Goal: Check status: Check status

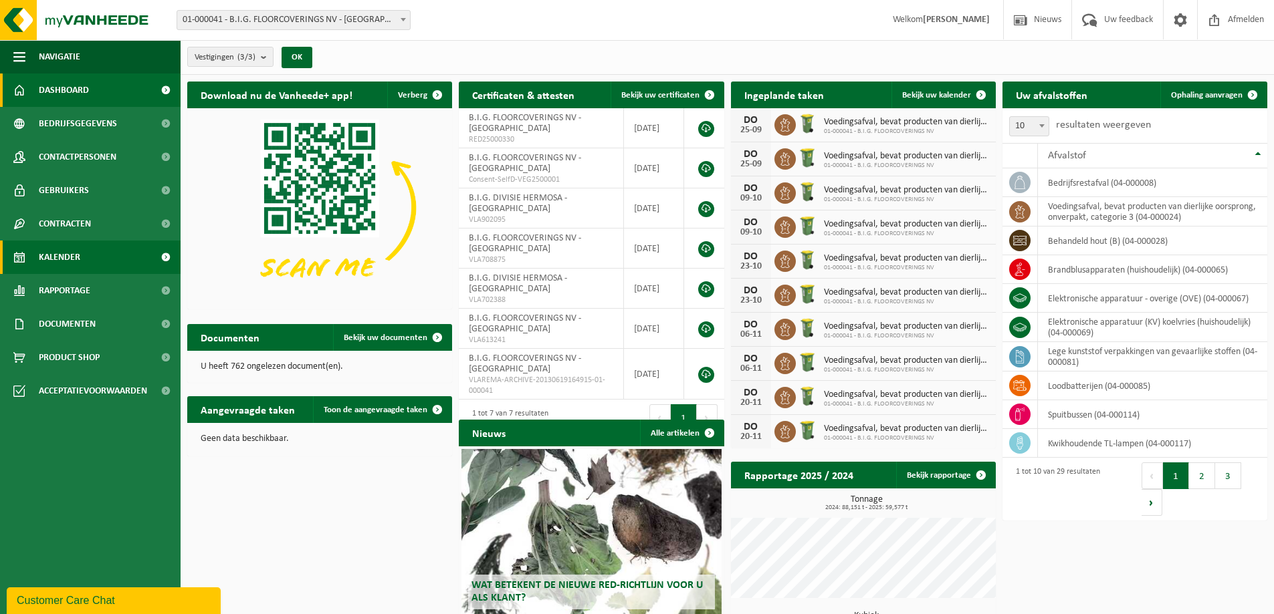
click at [55, 265] on span "Kalender" at bounding box center [59, 257] width 41 height 33
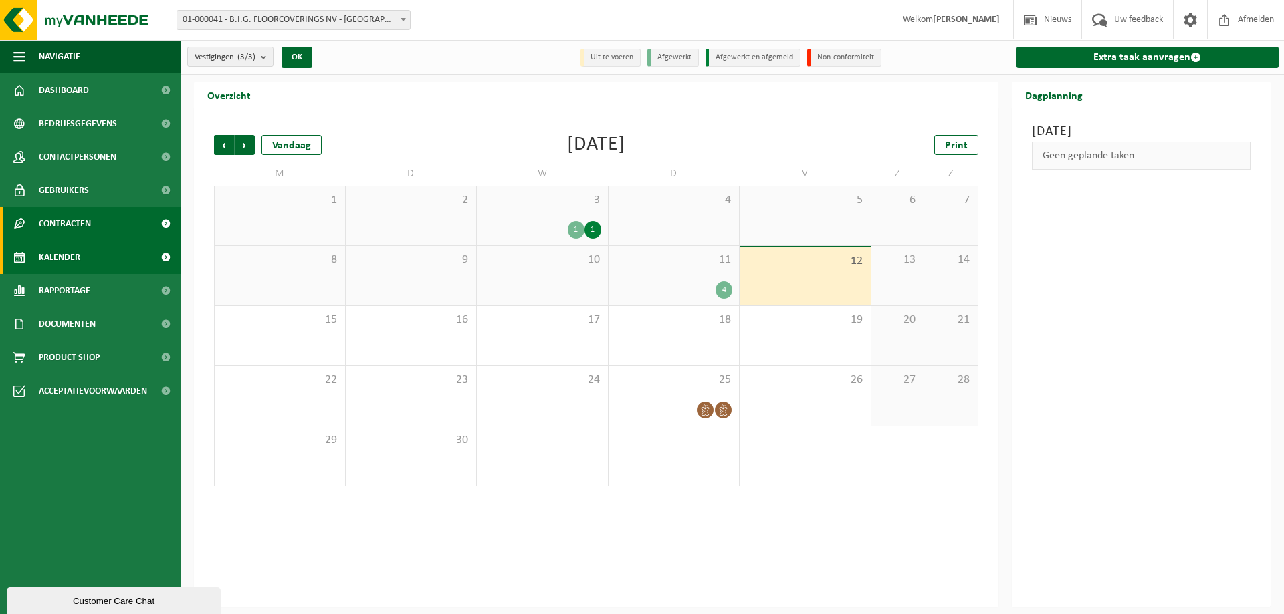
click at [78, 231] on span "Contracten" at bounding box center [65, 223] width 52 height 33
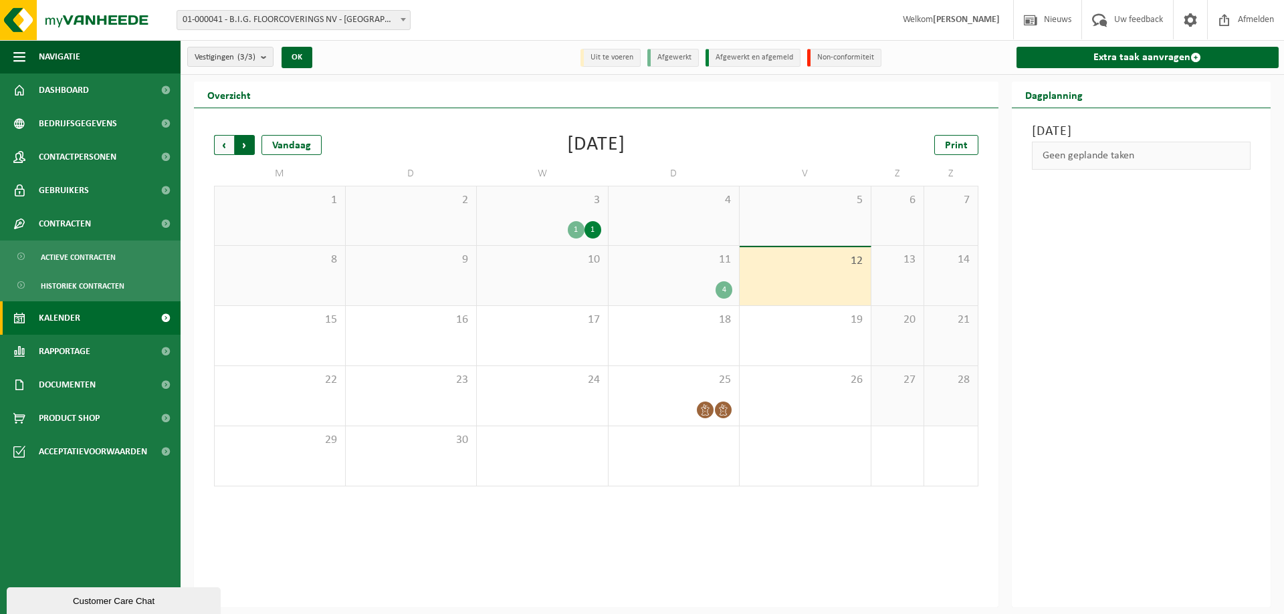
click at [220, 144] on span "Vorige" at bounding box center [224, 145] width 20 height 20
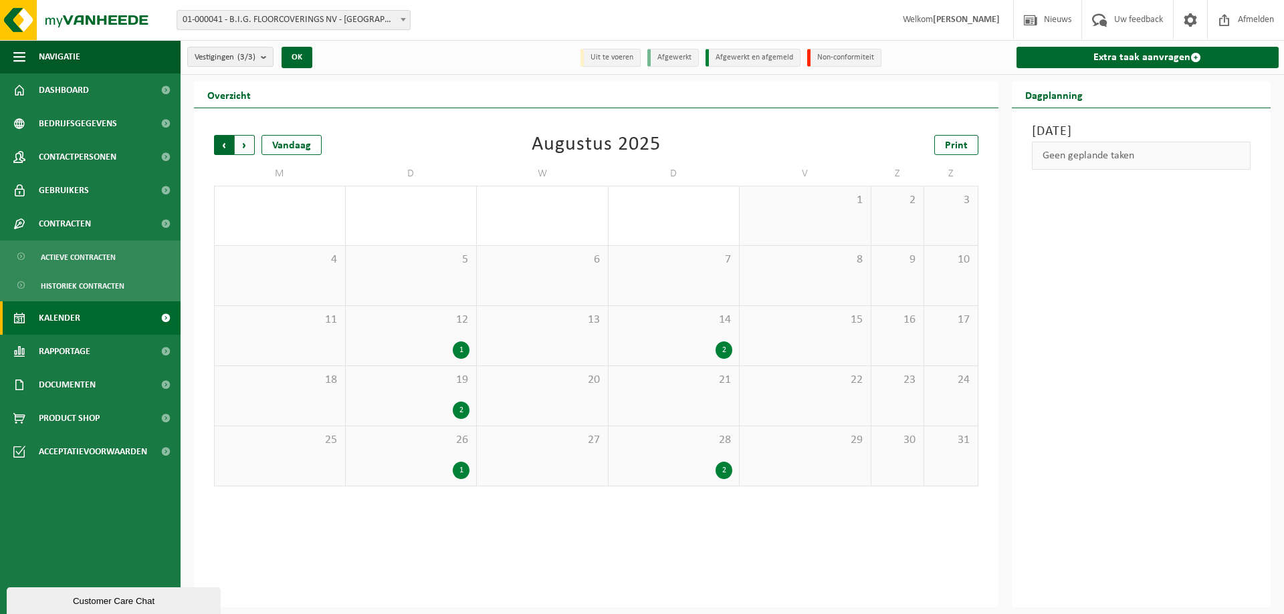
click at [245, 147] on span "Volgende" at bounding box center [245, 145] width 20 height 20
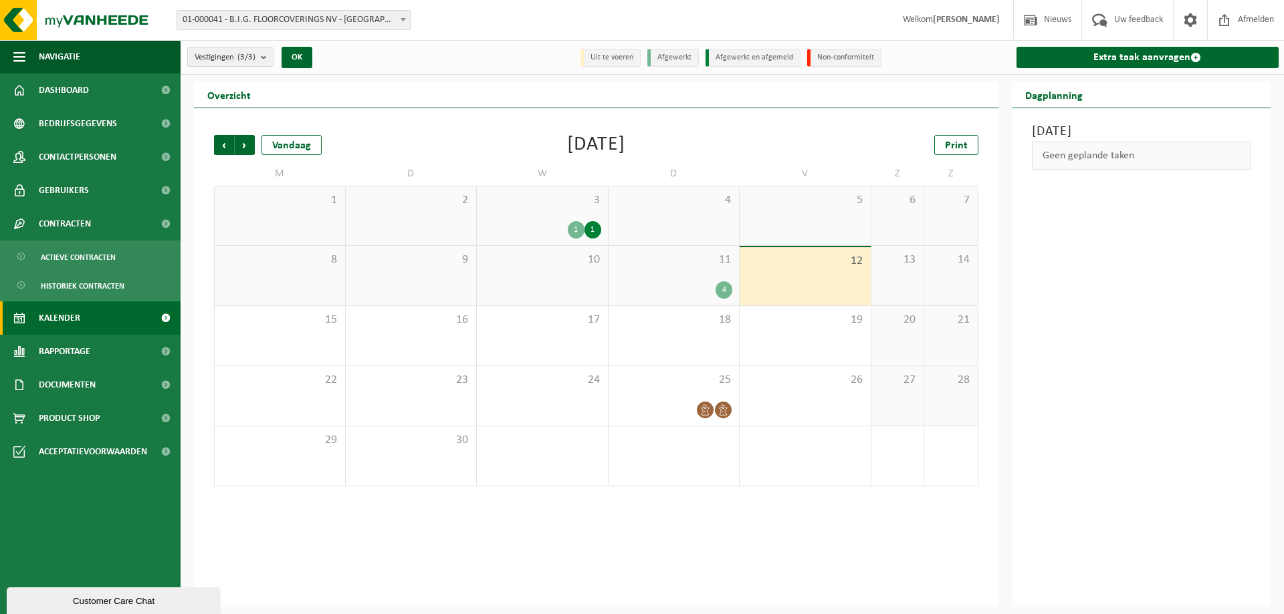
click at [245, 147] on span "Volgende" at bounding box center [245, 145] width 20 height 20
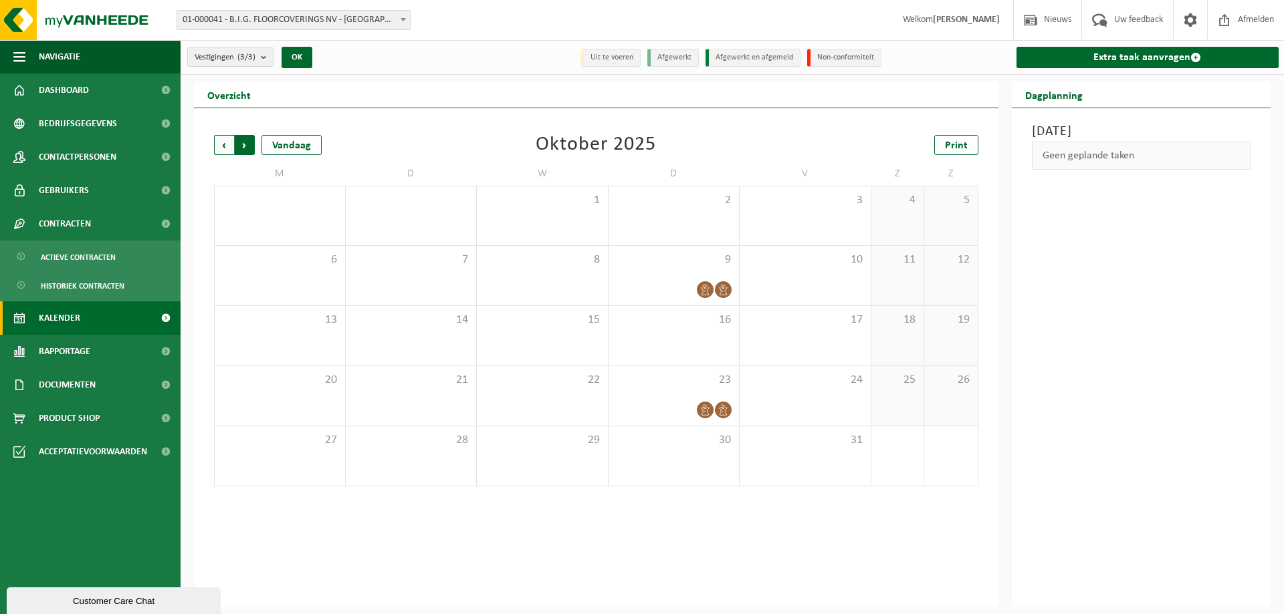
click at [230, 148] on span "Vorige" at bounding box center [224, 145] width 20 height 20
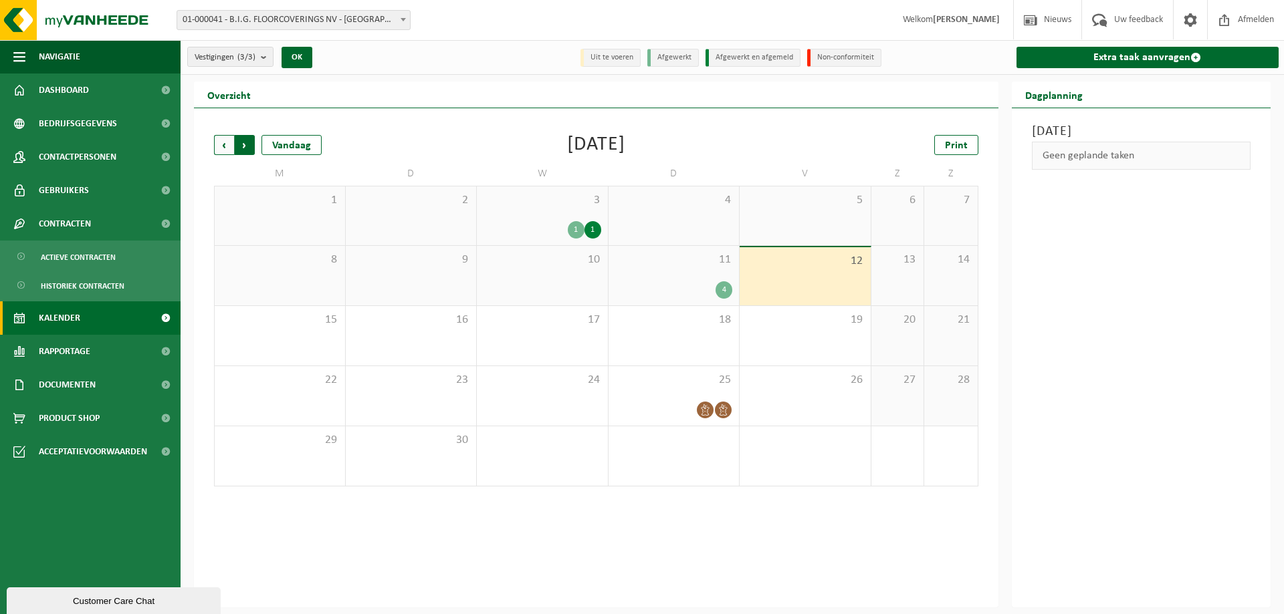
click at [229, 148] on span "Vorige" at bounding box center [224, 145] width 20 height 20
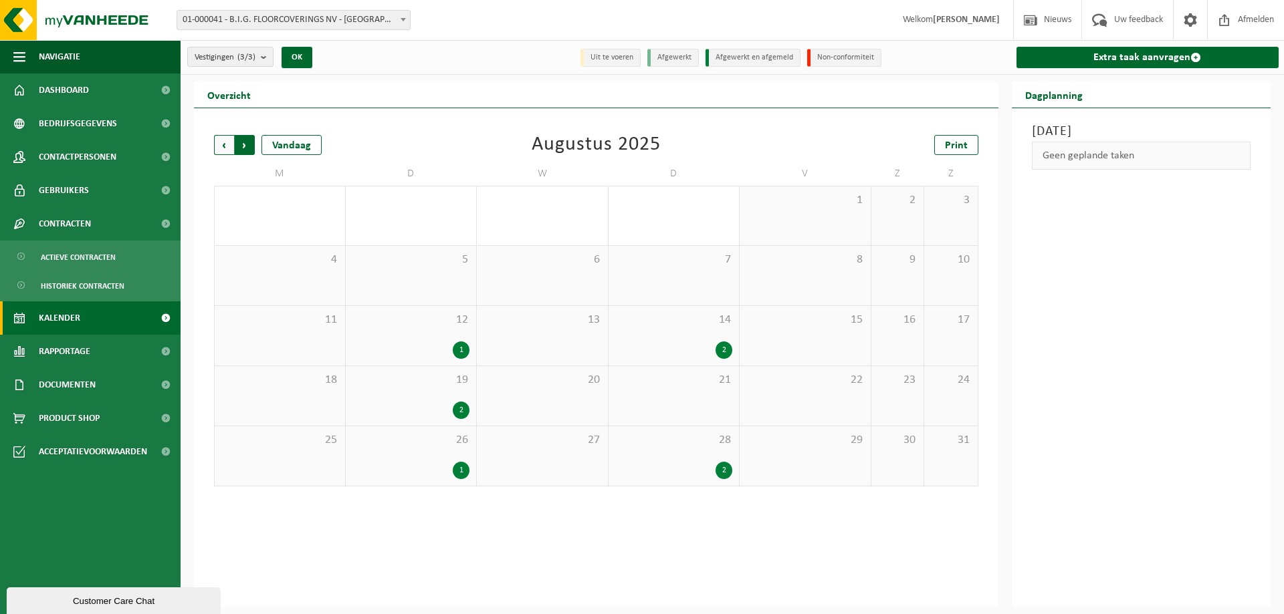
click at [231, 145] on span "Vorige" at bounding box center [224, 145] width 20 height 20
click at [228, 147] on span "Vorige" at bounding box center [224, 145] width 20 height 20
click at [240, 145] on span "Volgende" at bounding box center [245, 145] width 20 height 20
click at [243, 145] on span "Volgende" at bounding box center [245, 145] width 20 height 20
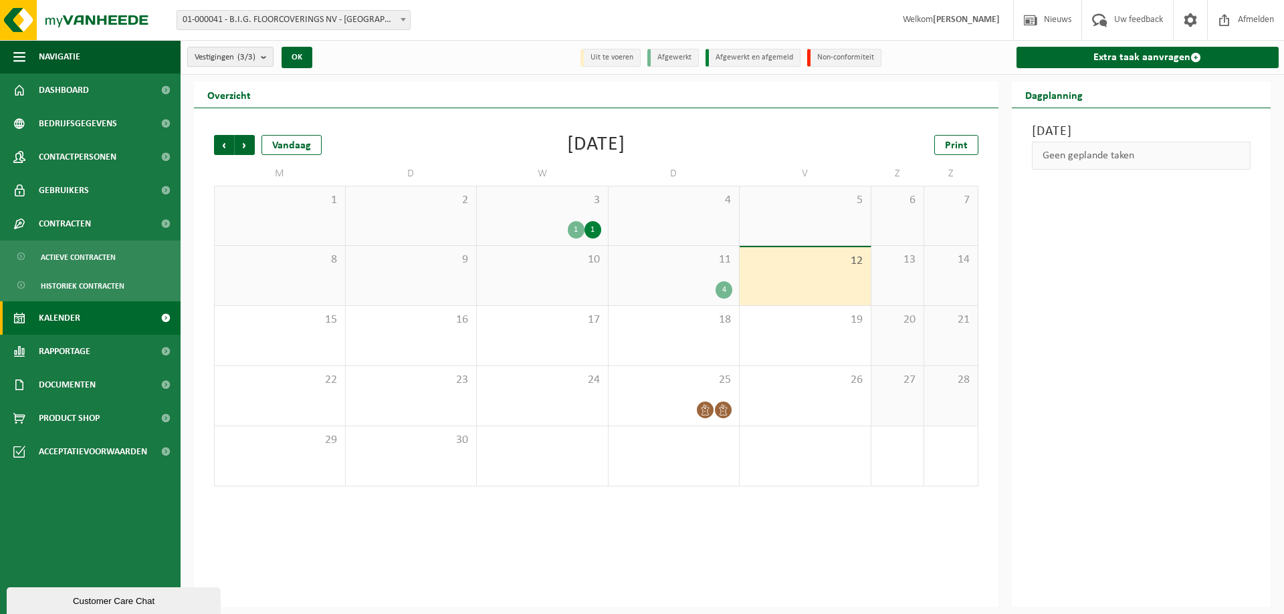
click at [266, 58] on b "submit" at bounding box center [267, 56] width 12 height 19
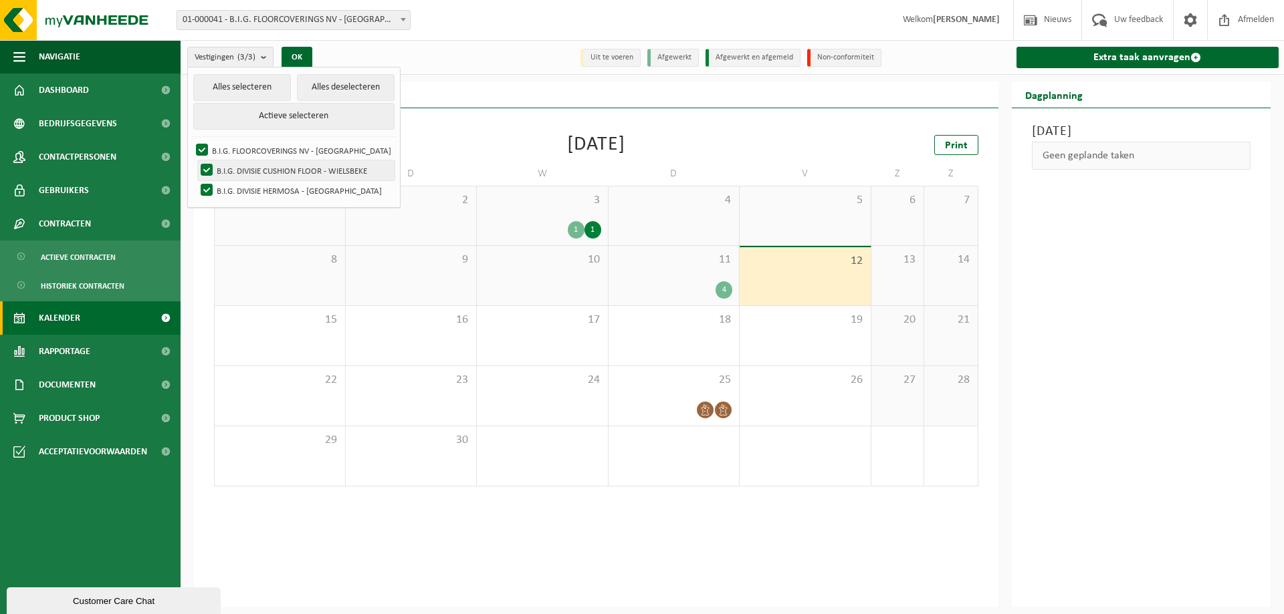
click at [208, 168] on label "B.I.G. DIVISIE CUSHION FLOOR - WIELSBEKE" at bounding box center [296, 170] width 197 height 20
click at [196, 160] on input "B.I.G. DIVISIE CUSHION FLOOR - WIELSBEKE" at bounding box center [195, 160] width 1 height 1
checkbox input "false"
click at [208, 187] on label "B.I.G. DIVISIE HERMOSA - [GEOGRAPHIC_DATA]" at bounding box center [296, 191] width 197 height 20
click at [196, 181] on input "B.I.G. DIVISIE HERMOSA - [GEOGRAPHIC_DATA]" at bounding box center [195, 180] width 1 height 1
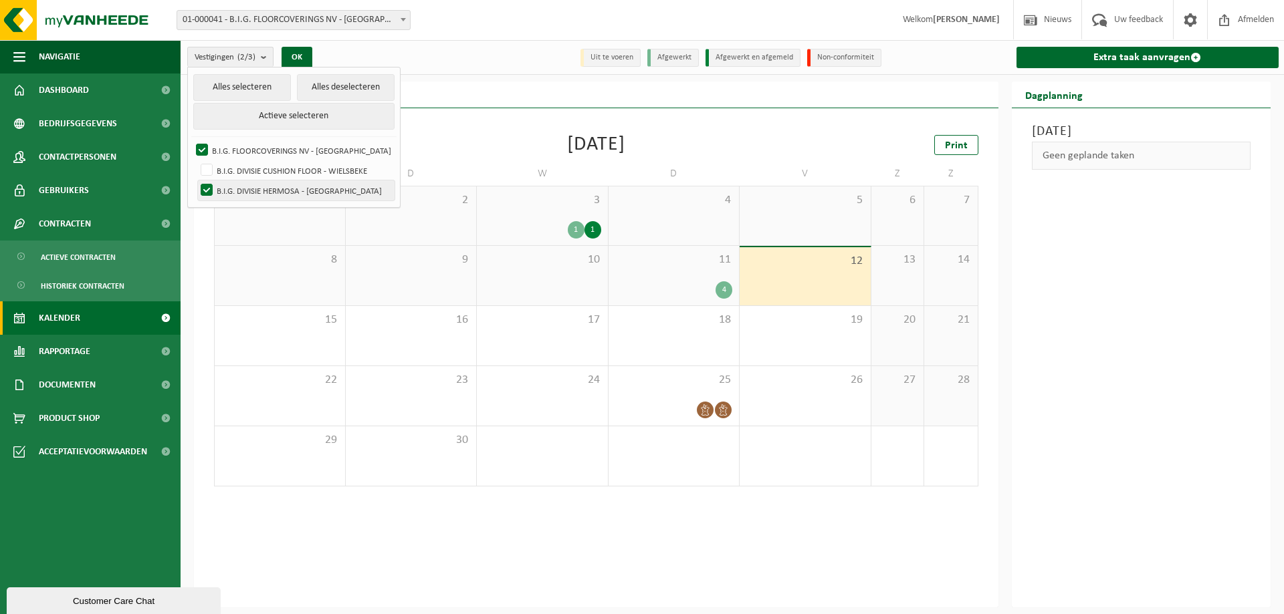
checkbox input "false"
click at [294, 54] on button "OK" at bounding box center [297, 57] width 31 height 21
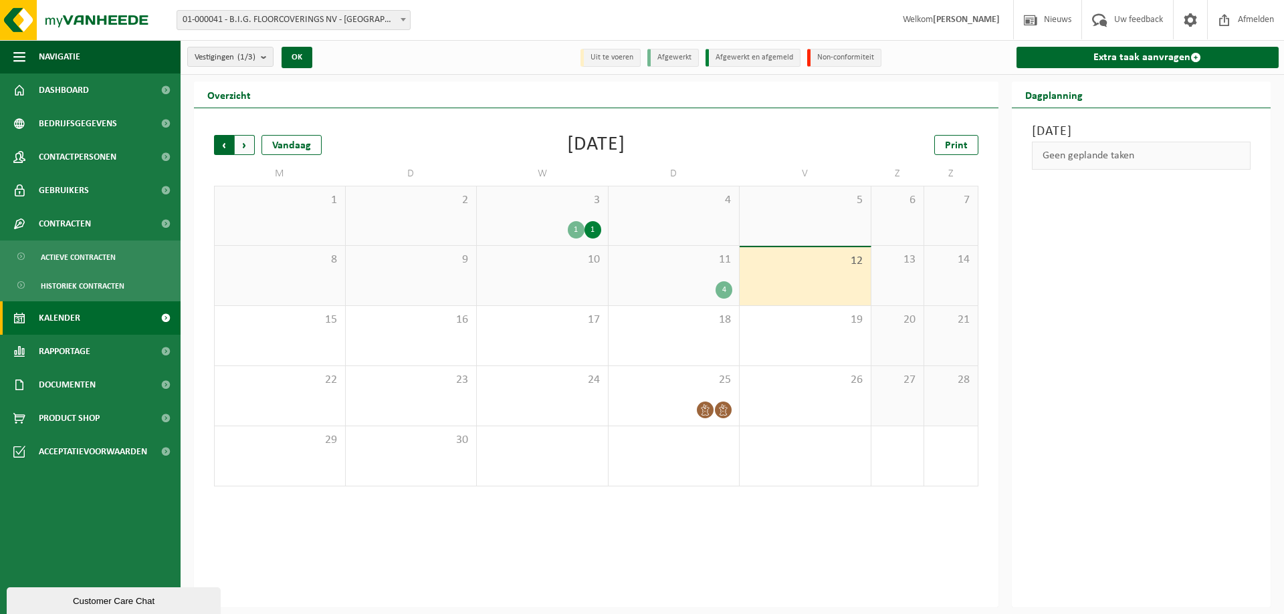
click at [247, 142] on span "Volgende" at bounding box center [245, 145] width 20 height 20
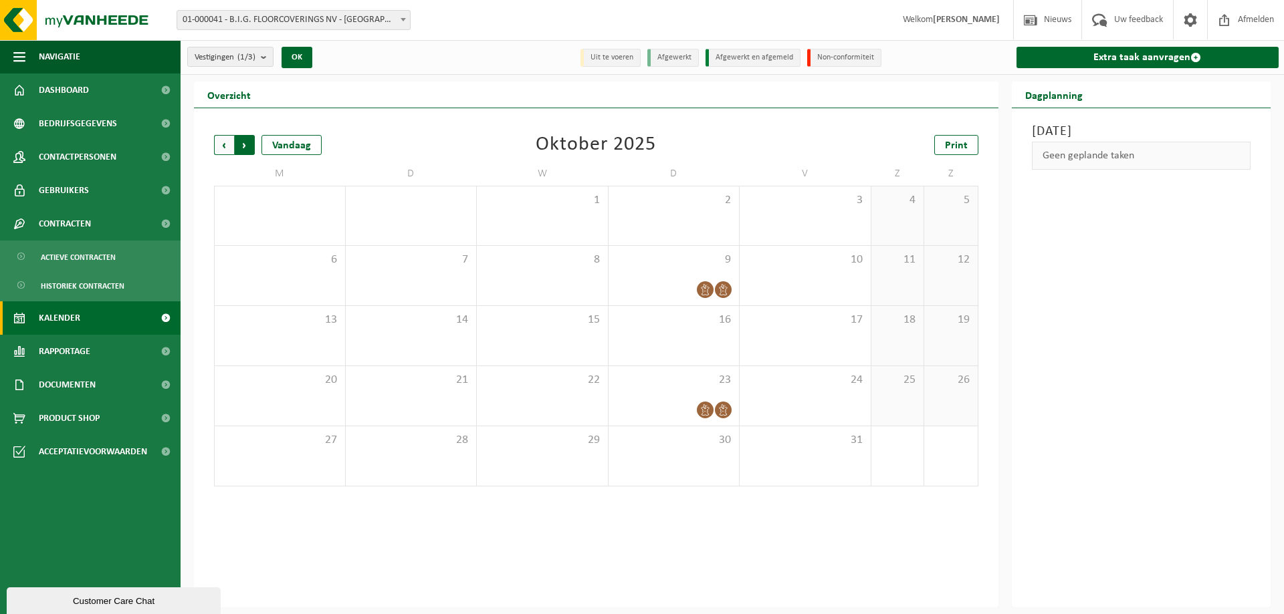
click at [225, 149] on span "Vorige" at bounding box center [224, 145] width 20 height 20
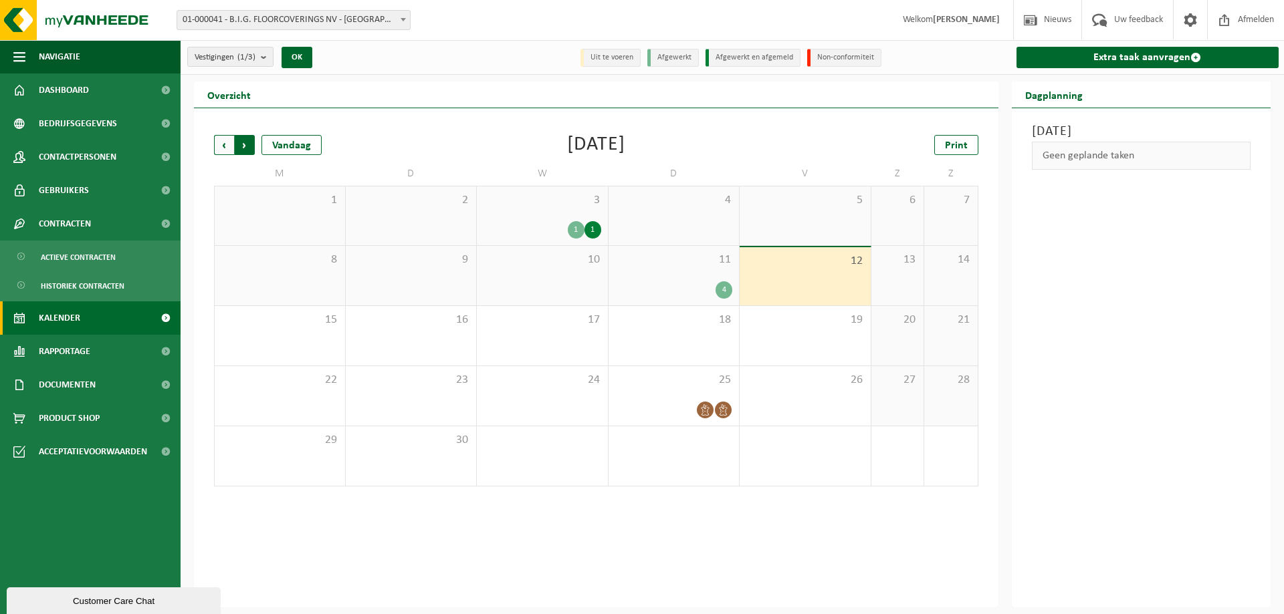
click at [226, 144] on span "Vorige" at bounding box center [224, 145] width 20 height 20
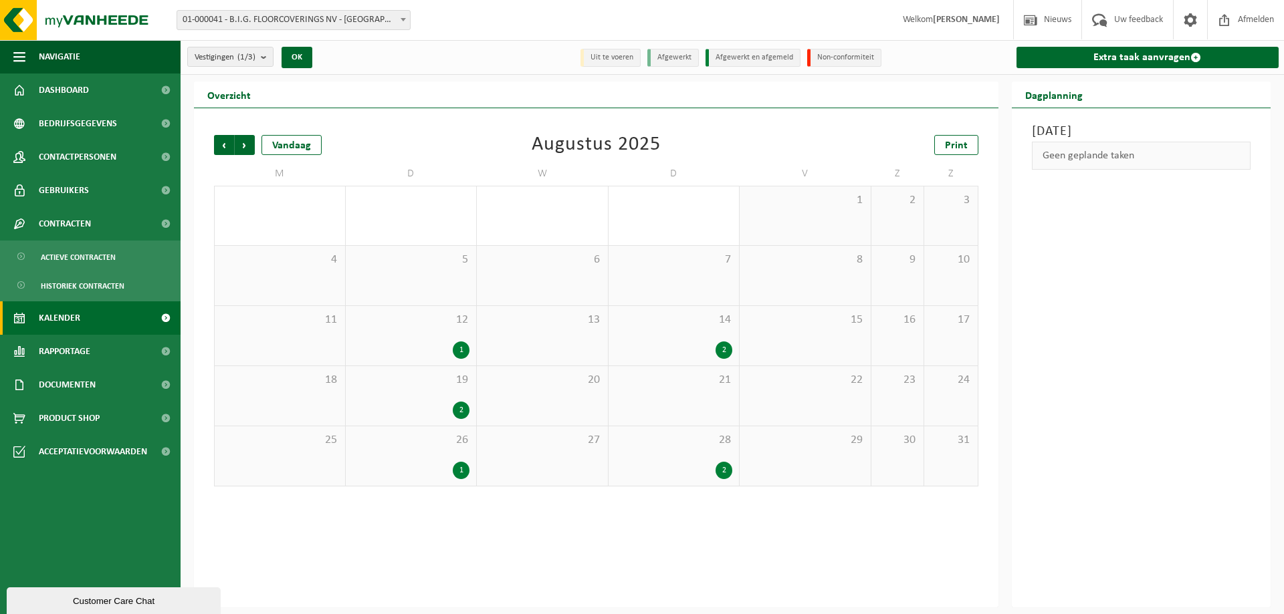
click at [226, 144] on span "Vorige" at bounding box center [224, 145] width 20 height 20
click at [246, 149] on span "Volgende" at bounding box center [245, 145] width 20 height 20
click at [224, 148] on span "Vorige" at bounding box center [224, 145] width 20 height 20
click at [249, 145] on span "Volgende" at bounding box center [245, 145] width 20 height 20
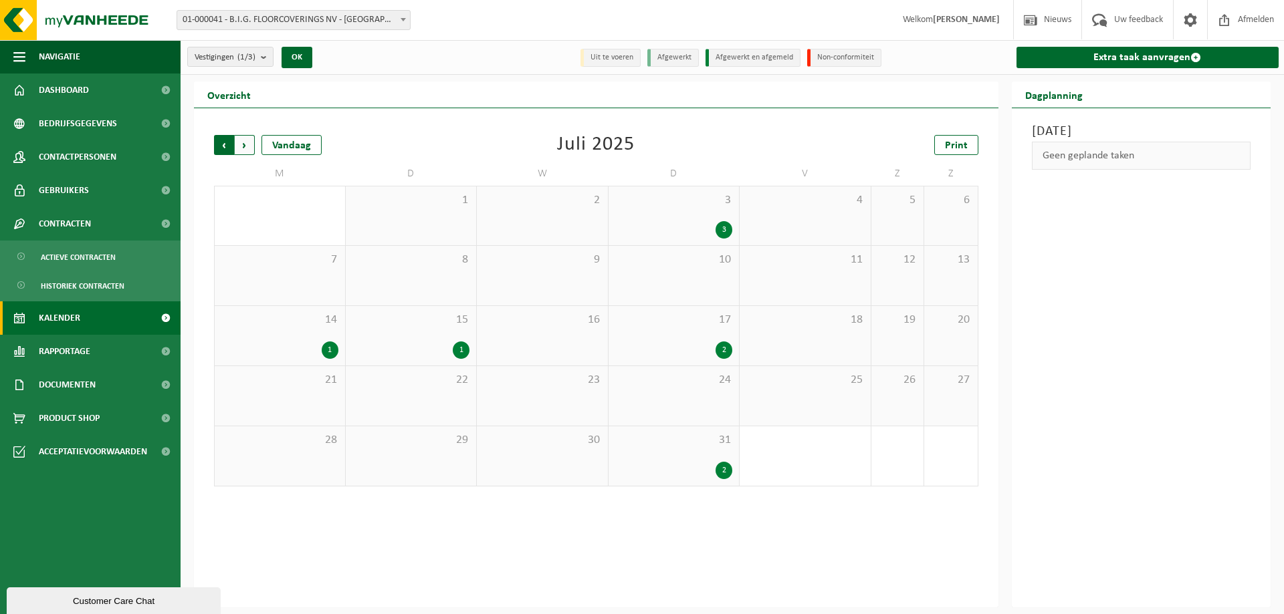
click at [247, 146] on span "Volgende" at bounding box center [245, 145] width 20 height 20
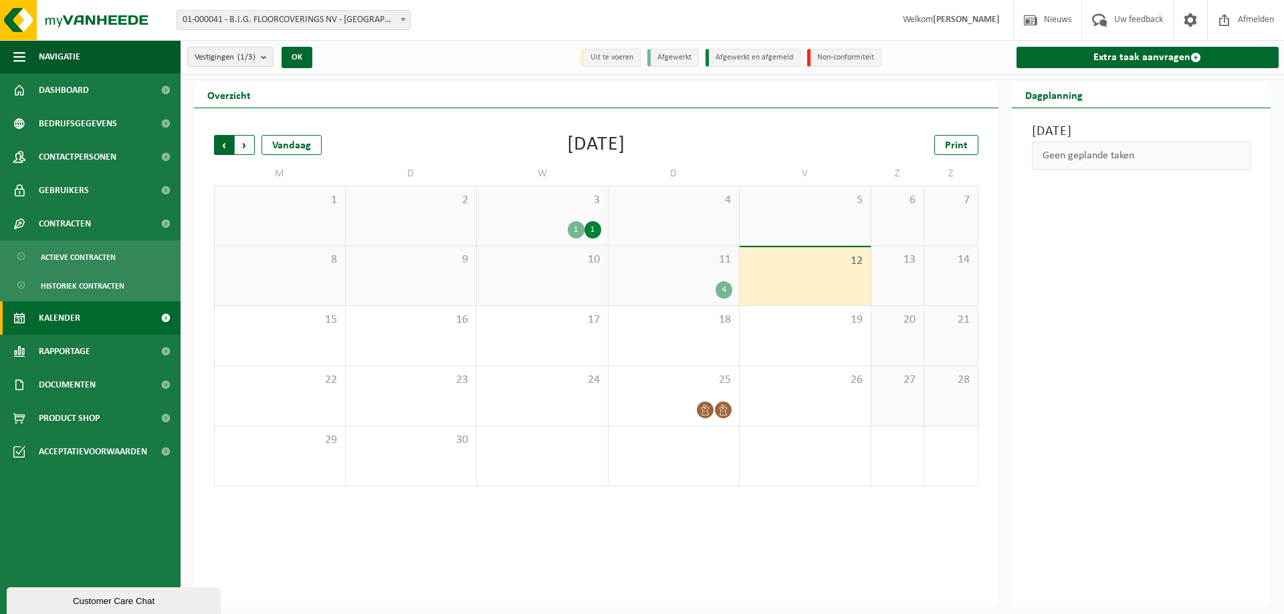
click at [250, 146] on span "Volgende" at bounding box center [245, 145] width 20 height 20
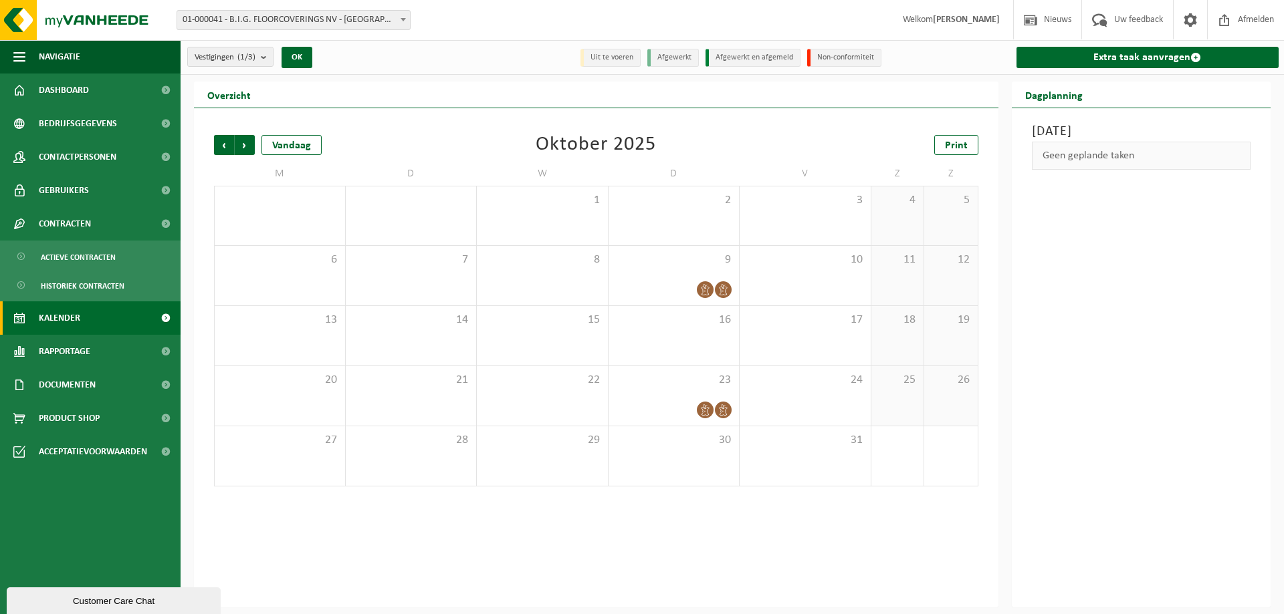
click at [250, 146] on span "Volgende" at bounding box center [245, 145] width 20 height 20
click at [226, 147] on span "Vorige" at bounding box center [224, 145] width 20 height 20
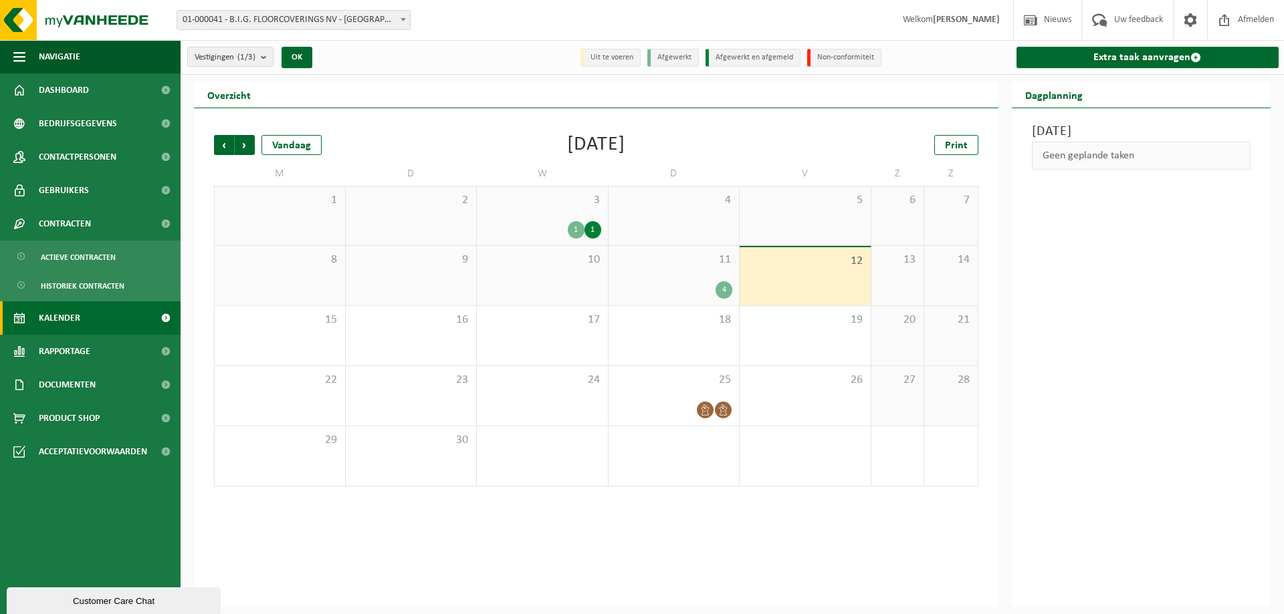
click at [621, 530] on div "Vorige Volgende Vandaag [DATE] Print M D W D V Z Z 1 2 3 1 1 4 5 6 7 8 9 10 11 …" at bounding box center [596, 357] width 804 height 499
